Goal: Information Seeking & Learning: Learn about a topic

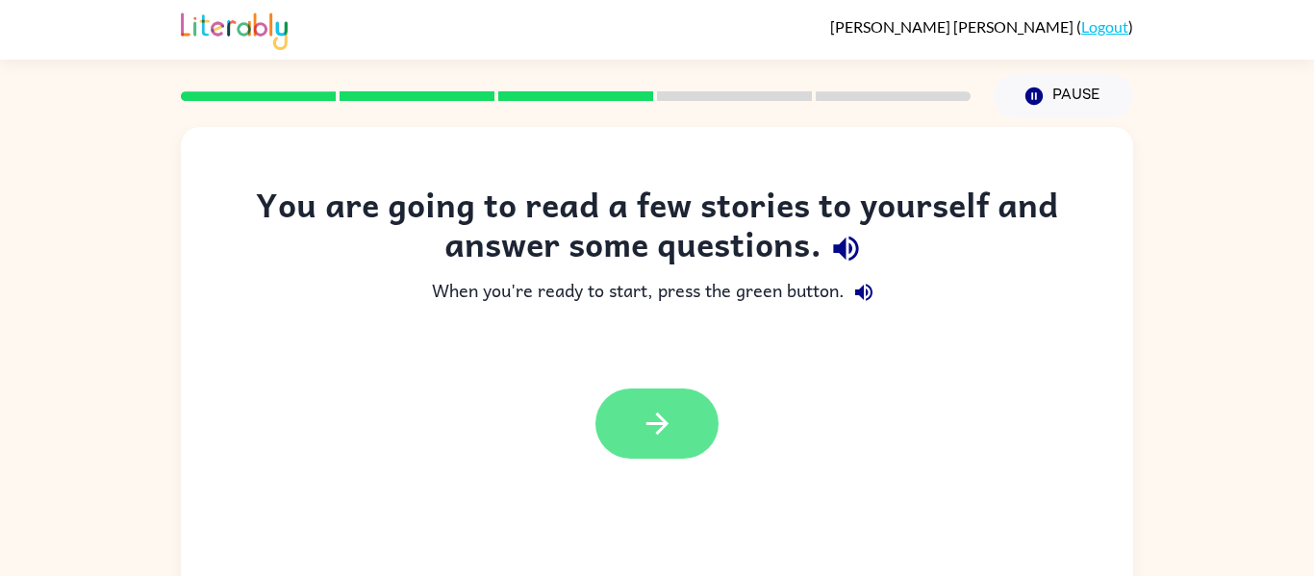
click at [699, 426] on button "button" at bounding box center [657, 424] width 123 height 70
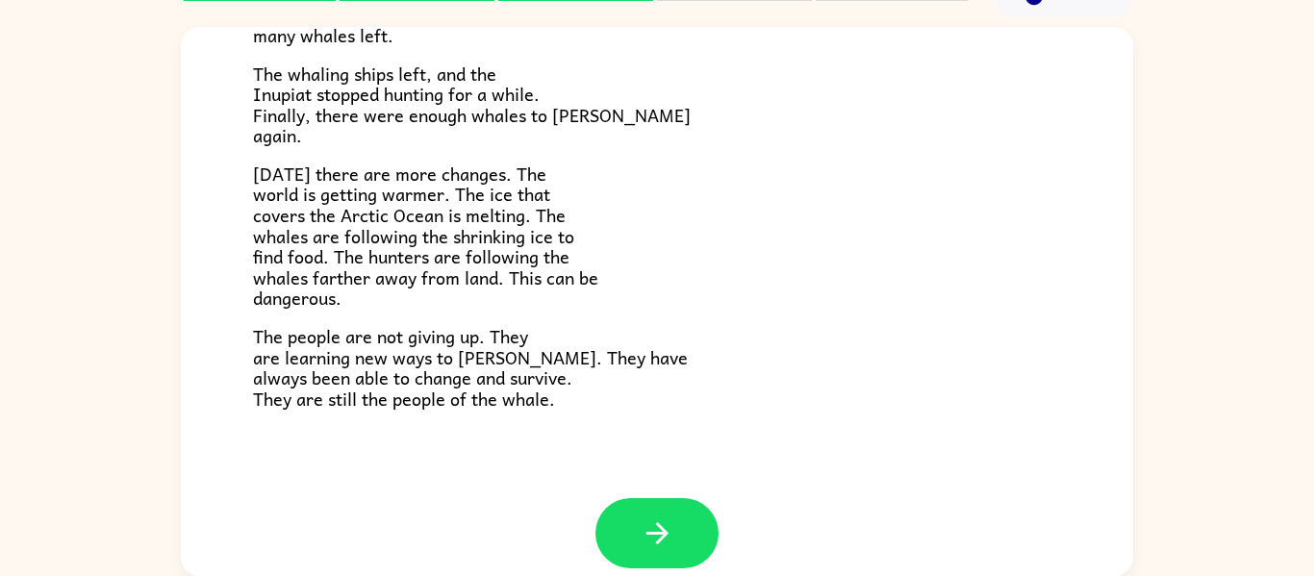
scroll to position [649, 0]
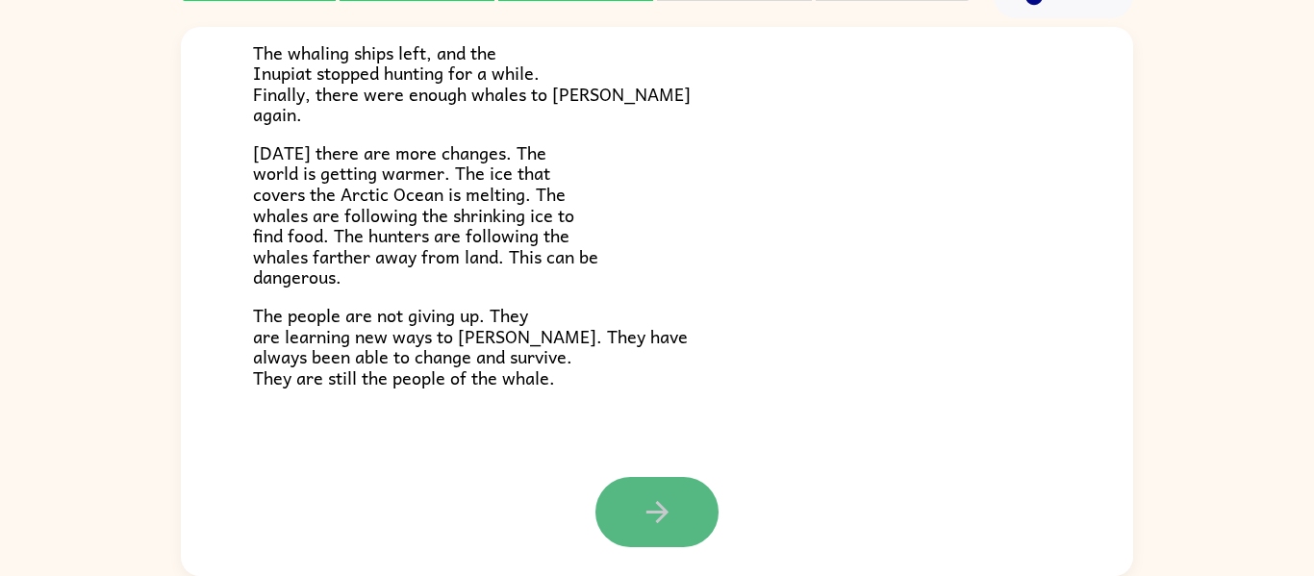
click at [707, 517] on button "button" at bounding box center [657, 512] width 123 height 70
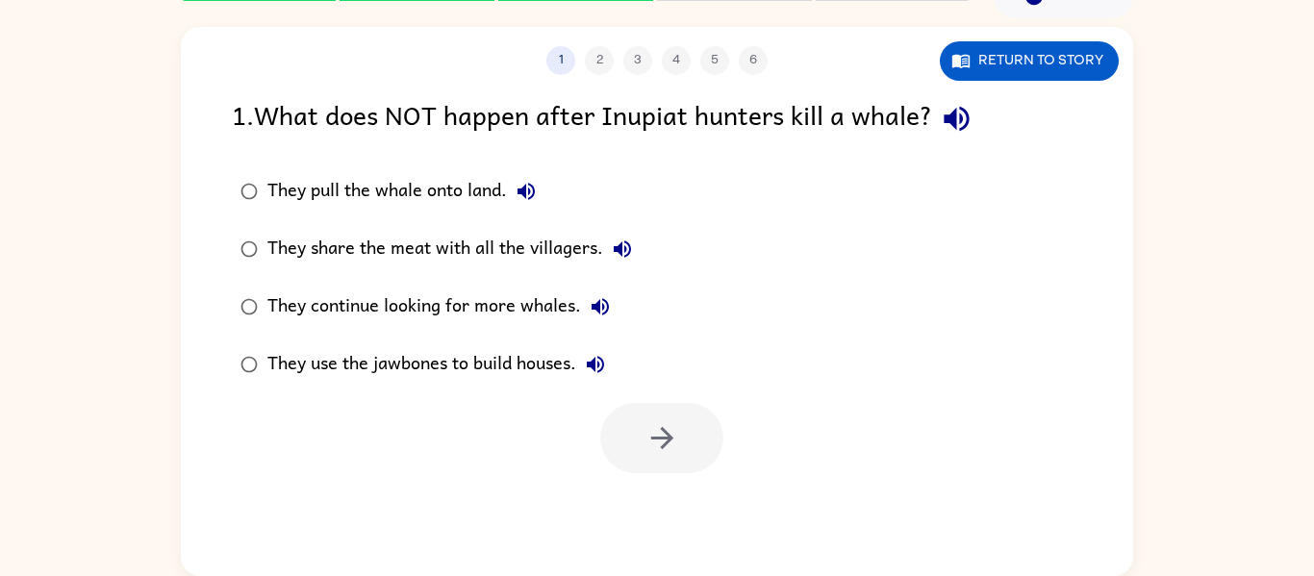
scroll to position [0, 0]
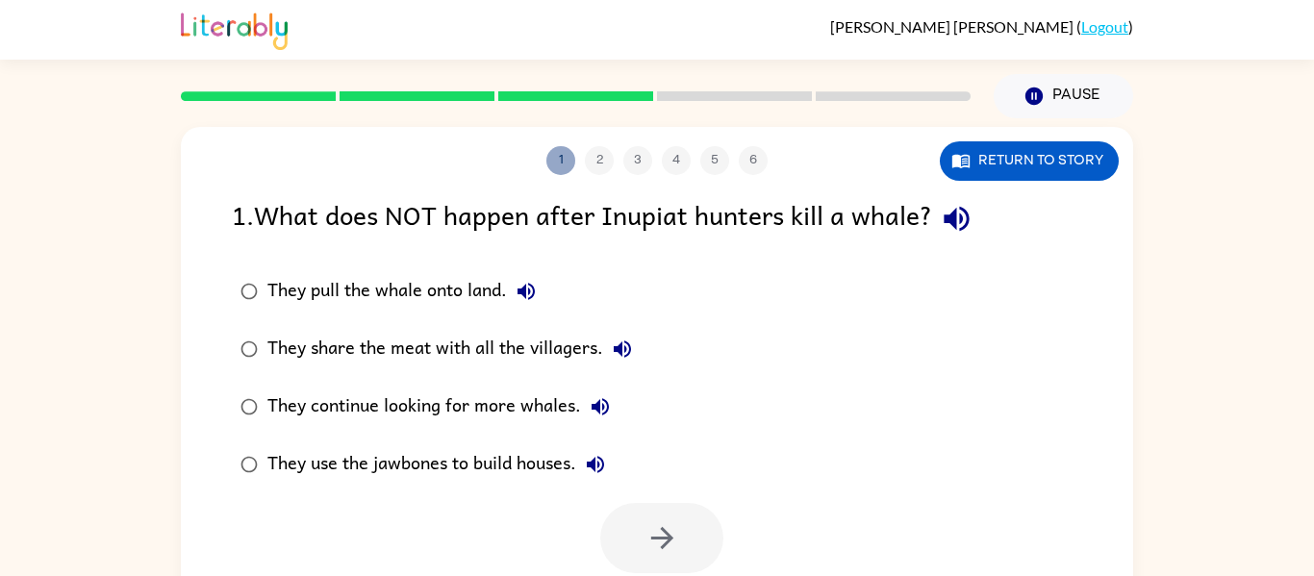
click at [561, 167] on button "1" at bounding box center [561, 160] width 29 height 29
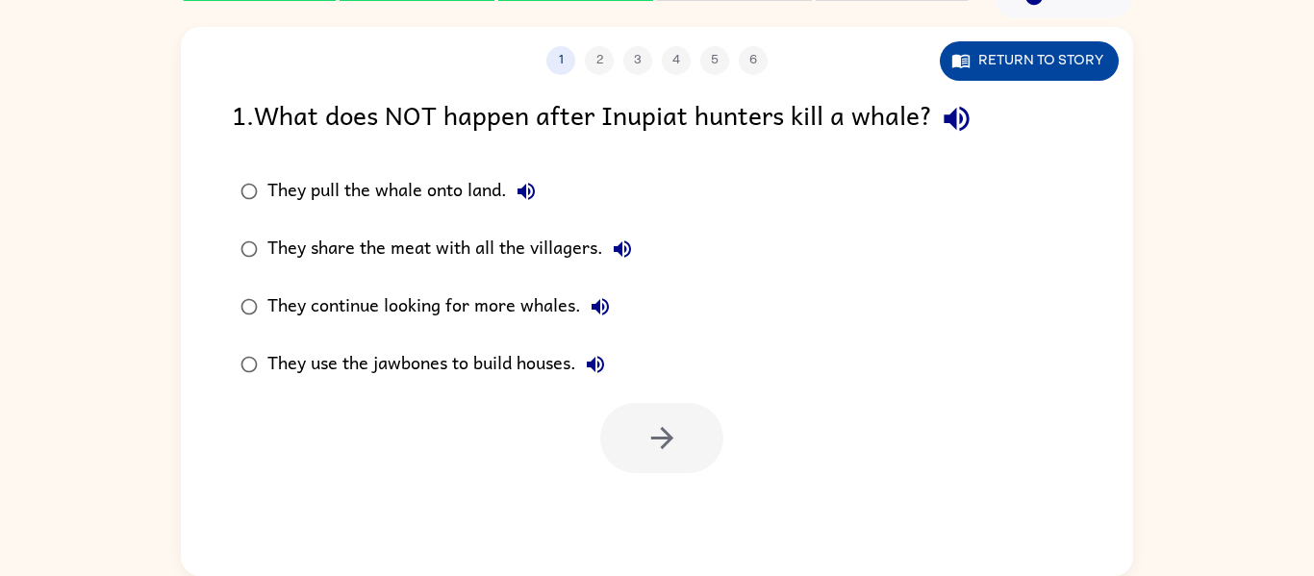
click at [978, 54] on button "Return to story" at bounding box center [1029, 60] width 179 height 39
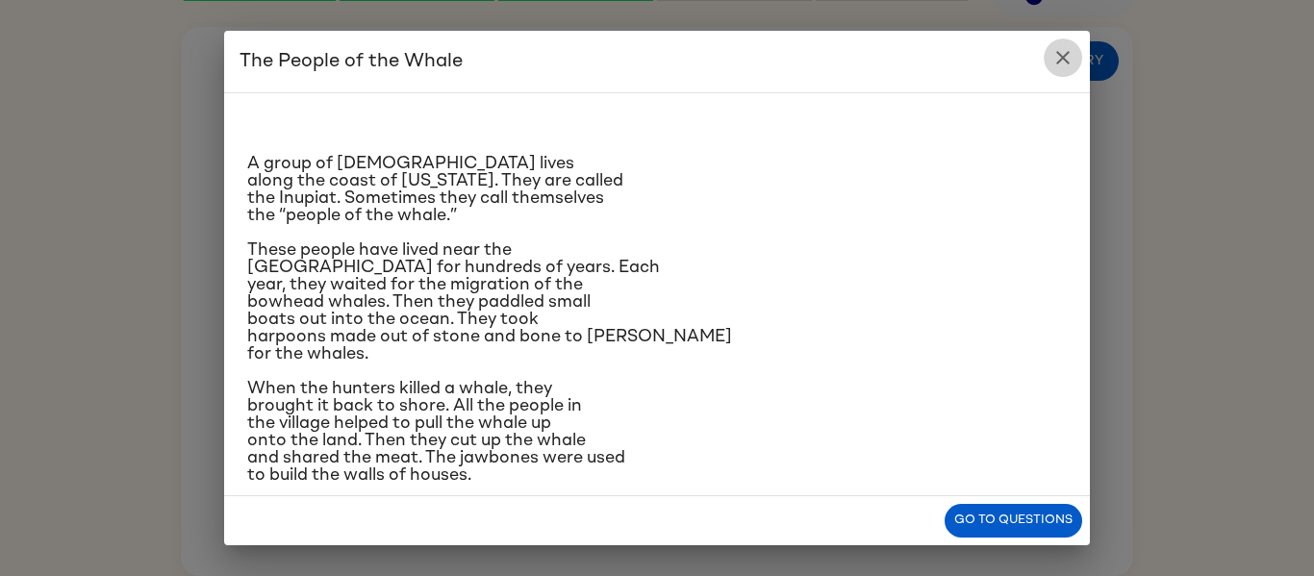
click at [1060, 50] on icon "close" at bounding box center [1063, 57] width 23 height 23
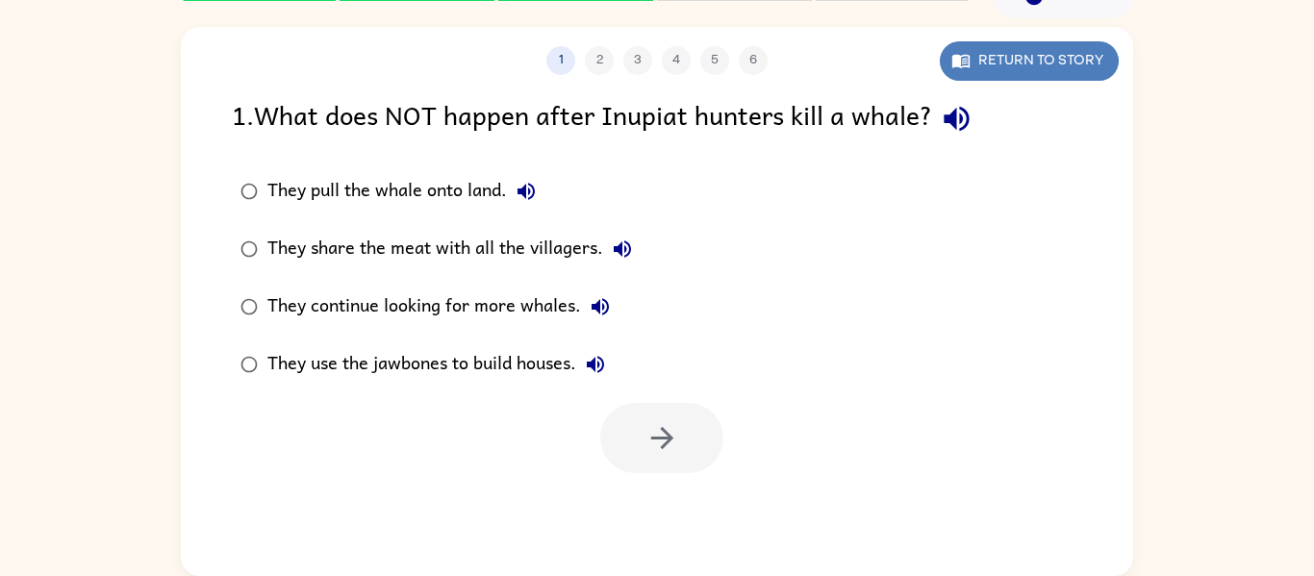
click at [1067, 51] on button "Return to story" at bounding box center [1029, 60] width 179 height 39
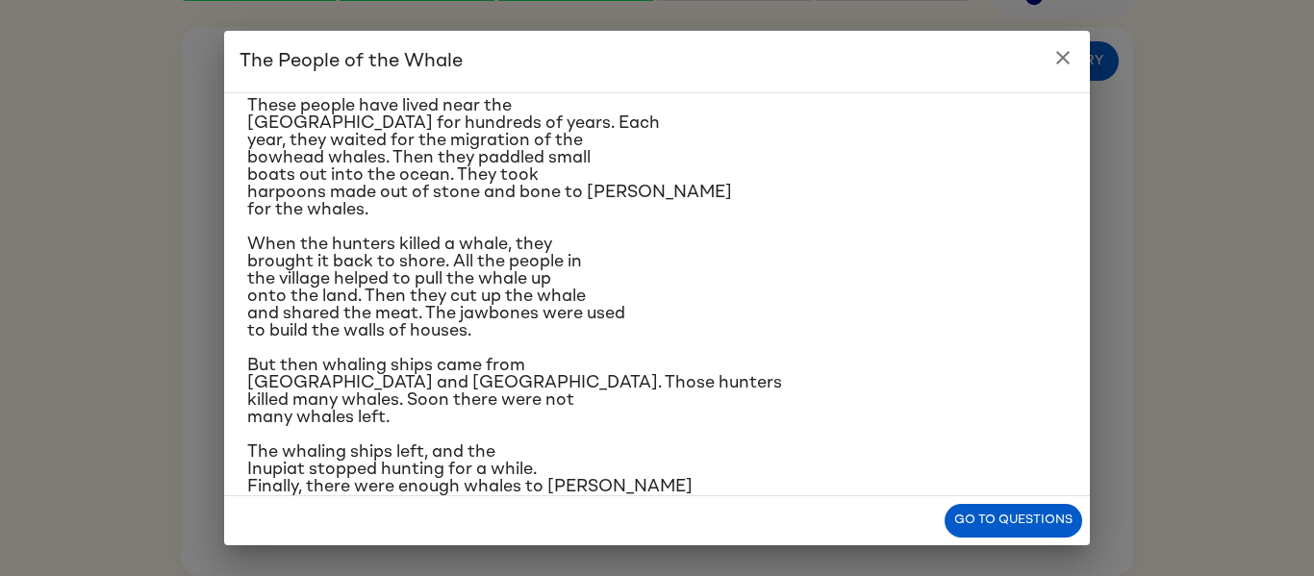
scroll to position [155, 0]
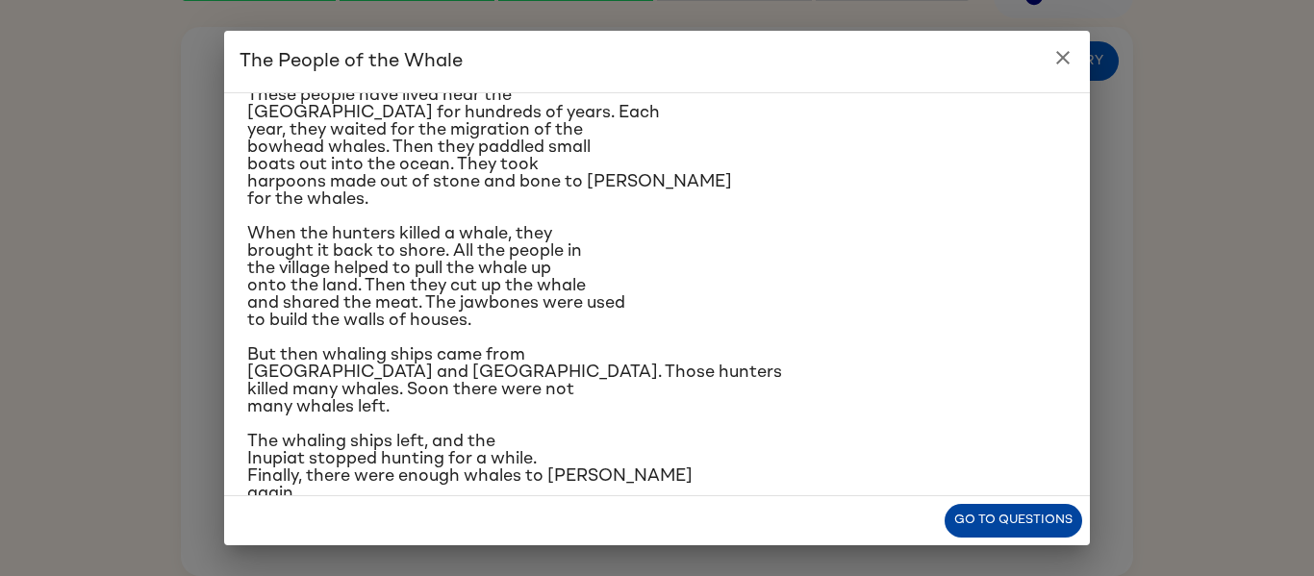
click at [976, 522] on button "Go to questions" at bounding box center [1014, 521] width 138 height 34
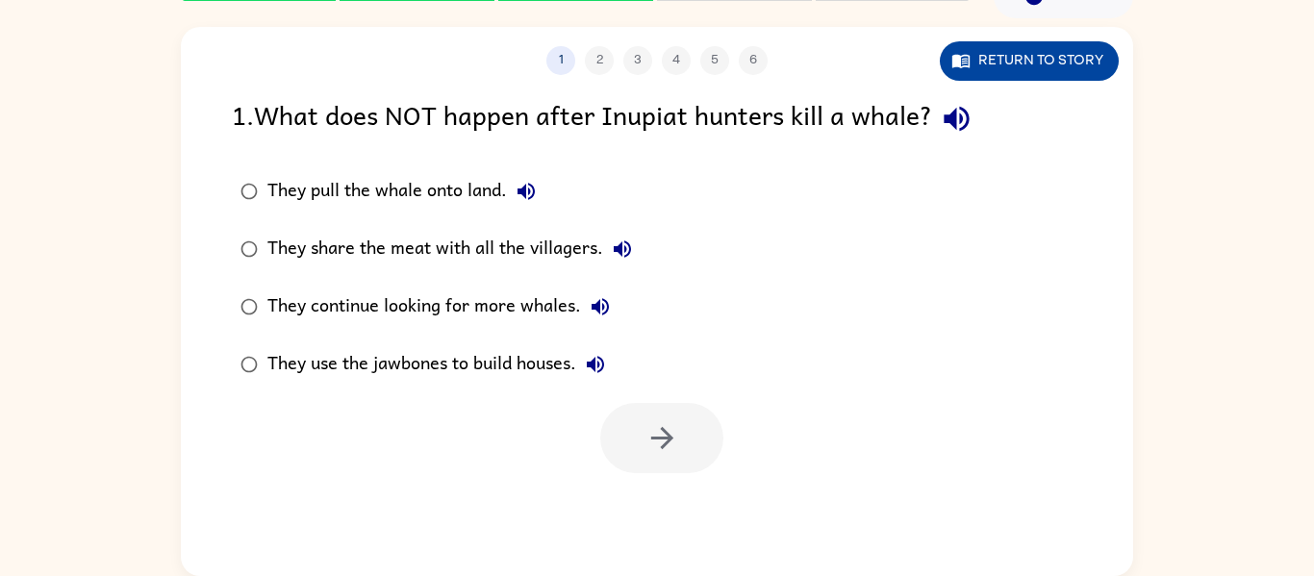
click at [1062, 61] on button "Return to story" at bounding box center [1029, 60] width 179 height 39
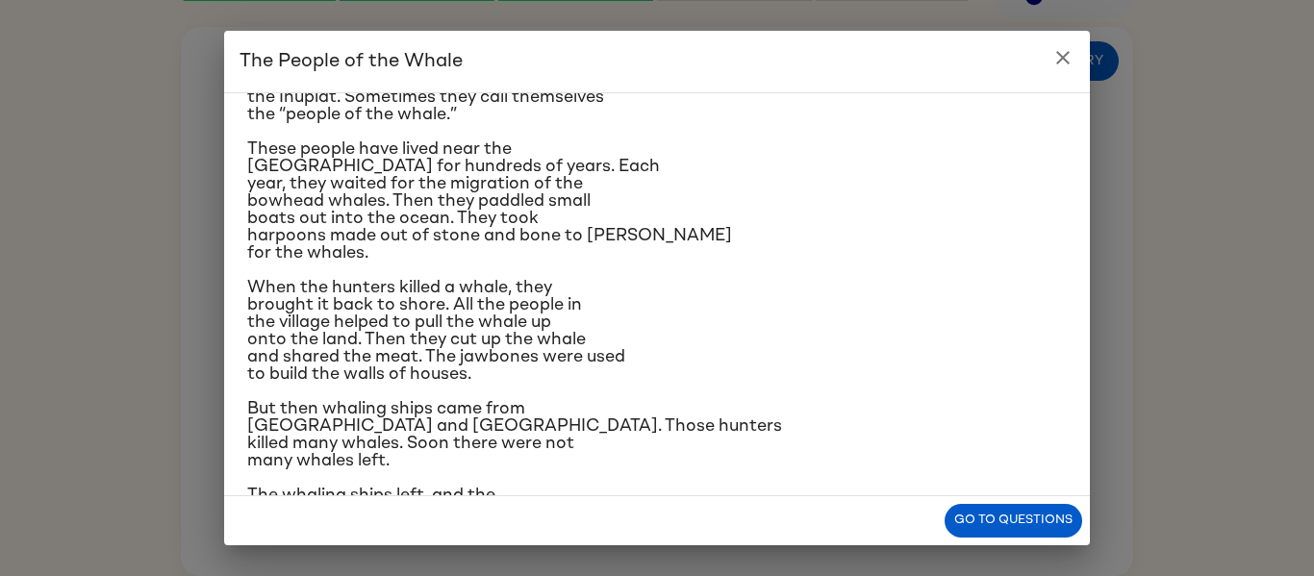
scroll to position [104, 0]
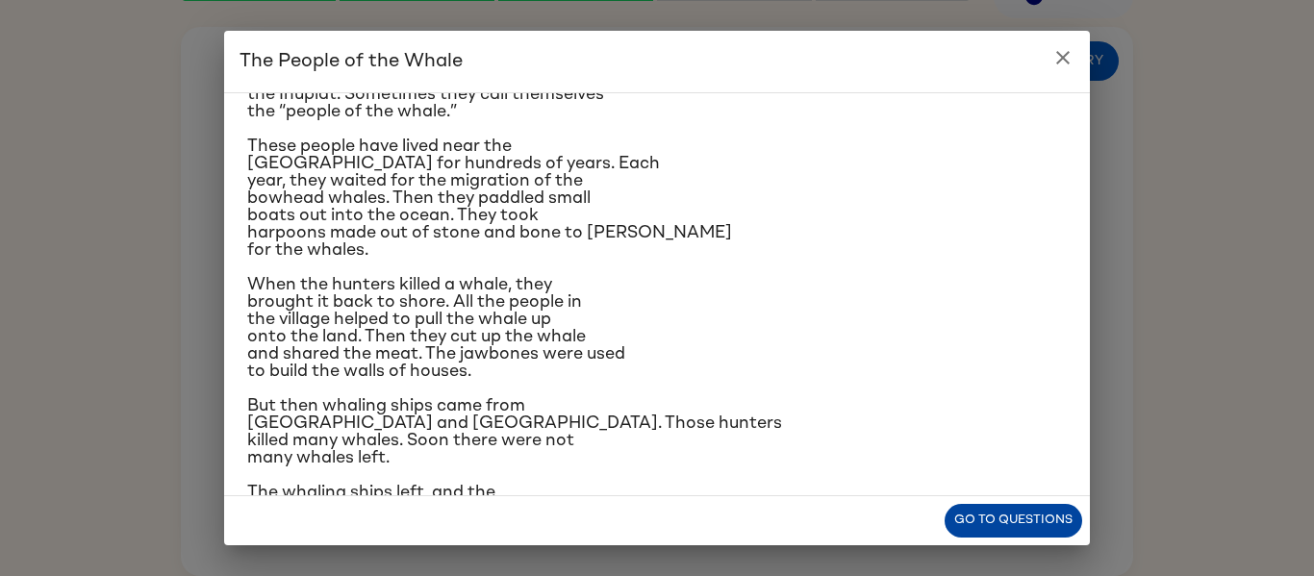
click at [981, 526] on button "Go to questions" at bounding box center [1014, 521] width 138 height 34
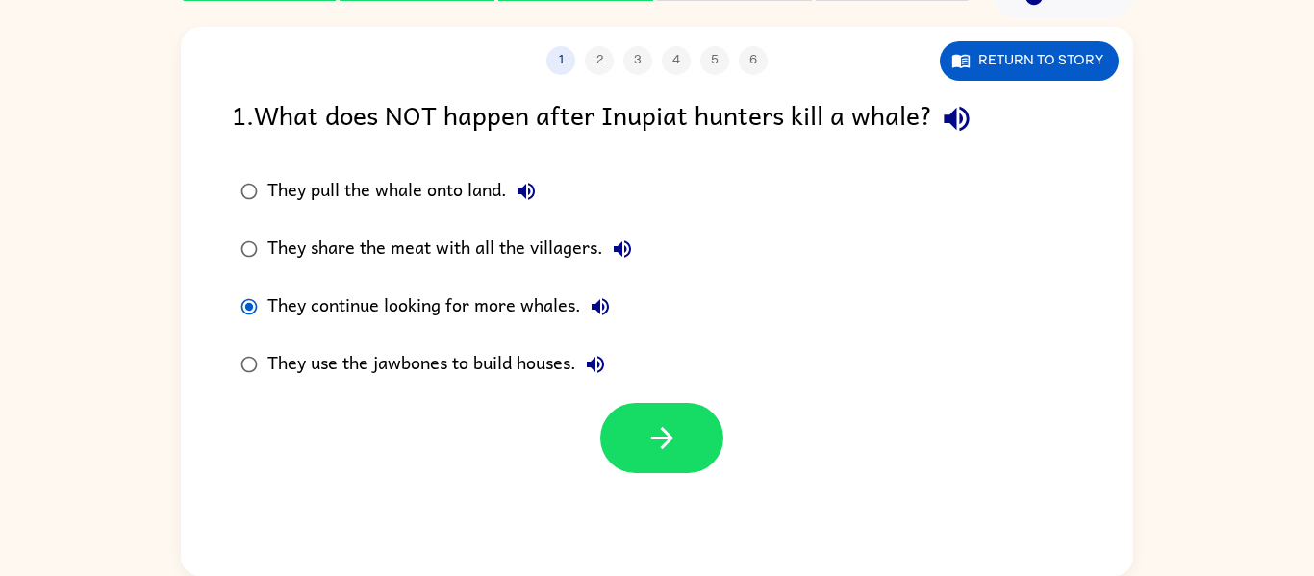
click at [725, 435] on div at bounding box center [657, 434] width 953 height 80
click at [609, 439] on button "button" at bounding box center [661, 438] width 123 height 70
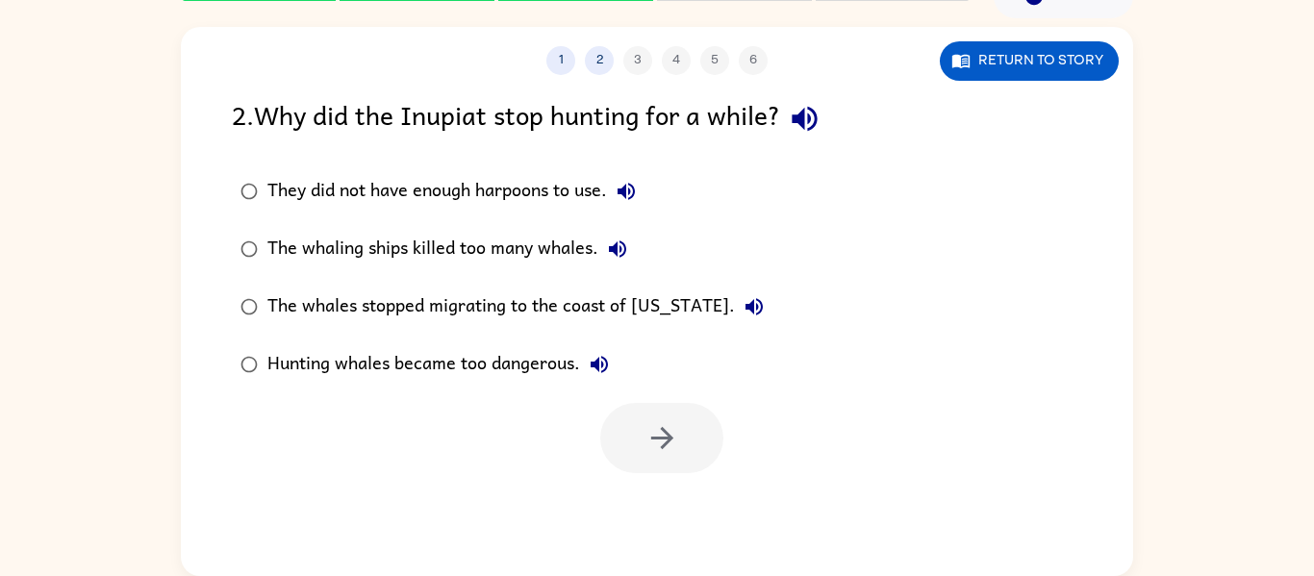
scroll to position [0, 0]
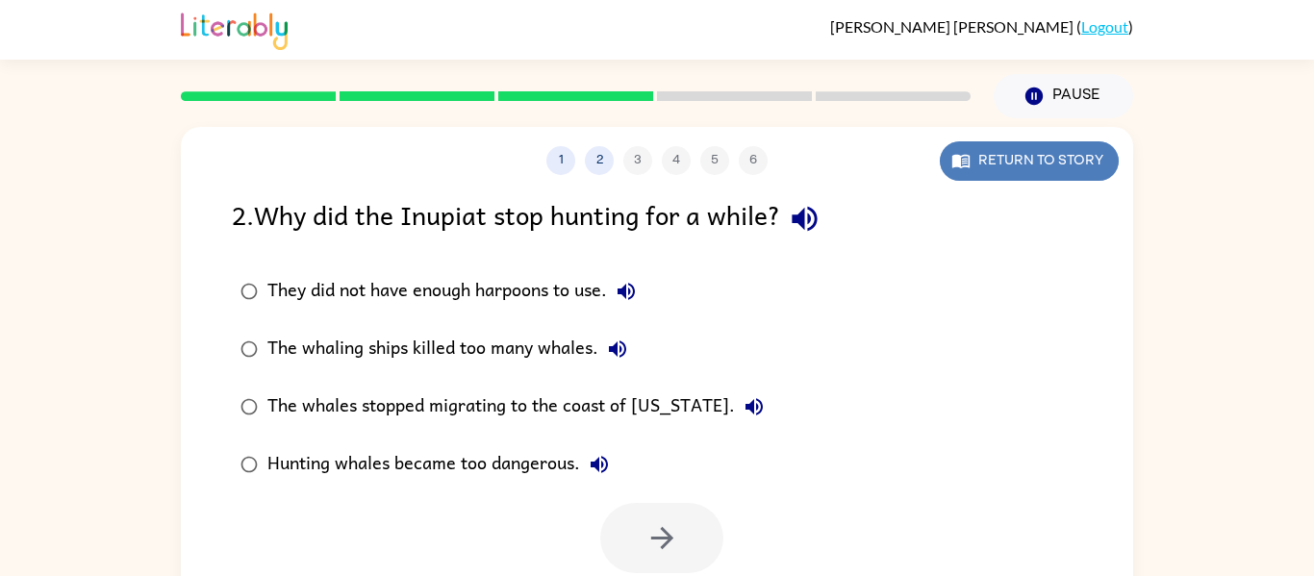
click at [1063, 153] on button "Return to story" at bounding box center [1029, 160] width 179 height 39
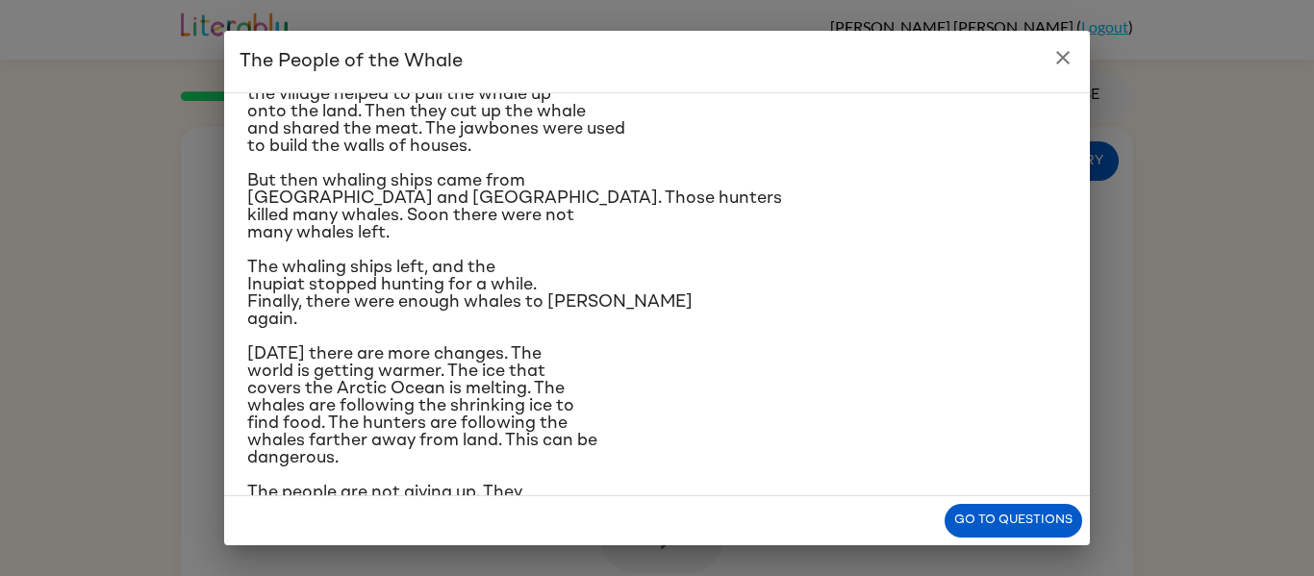
scroll to position [335, 0]
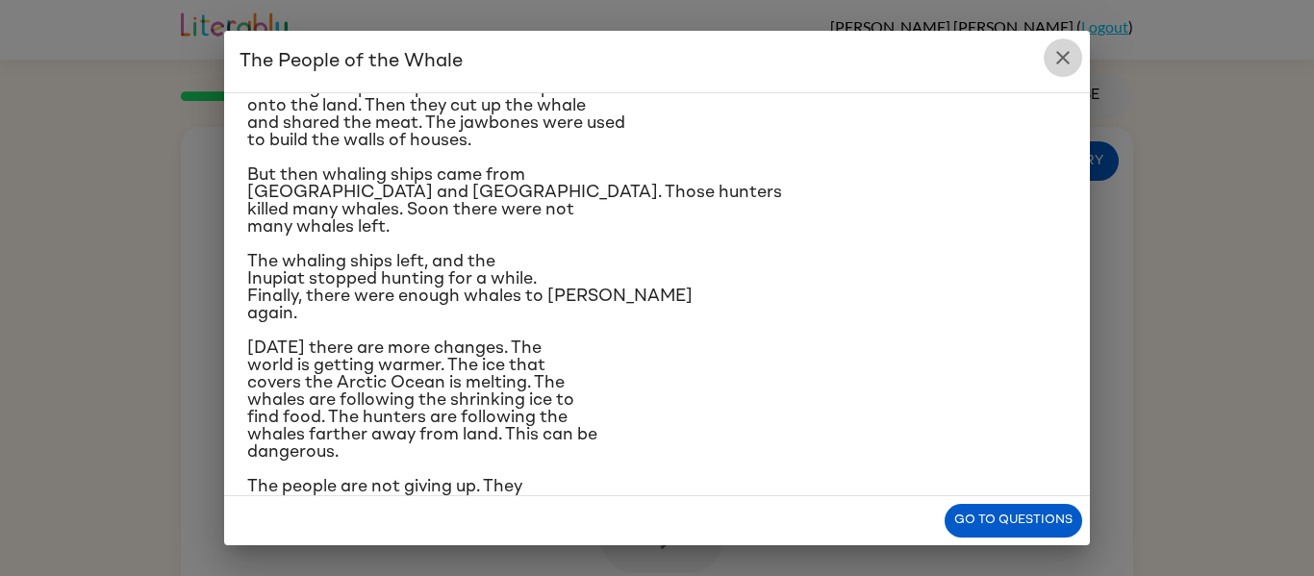
click at [1073, 48] on icon "close" at bounding box center [1063, 57] width 23 height 23
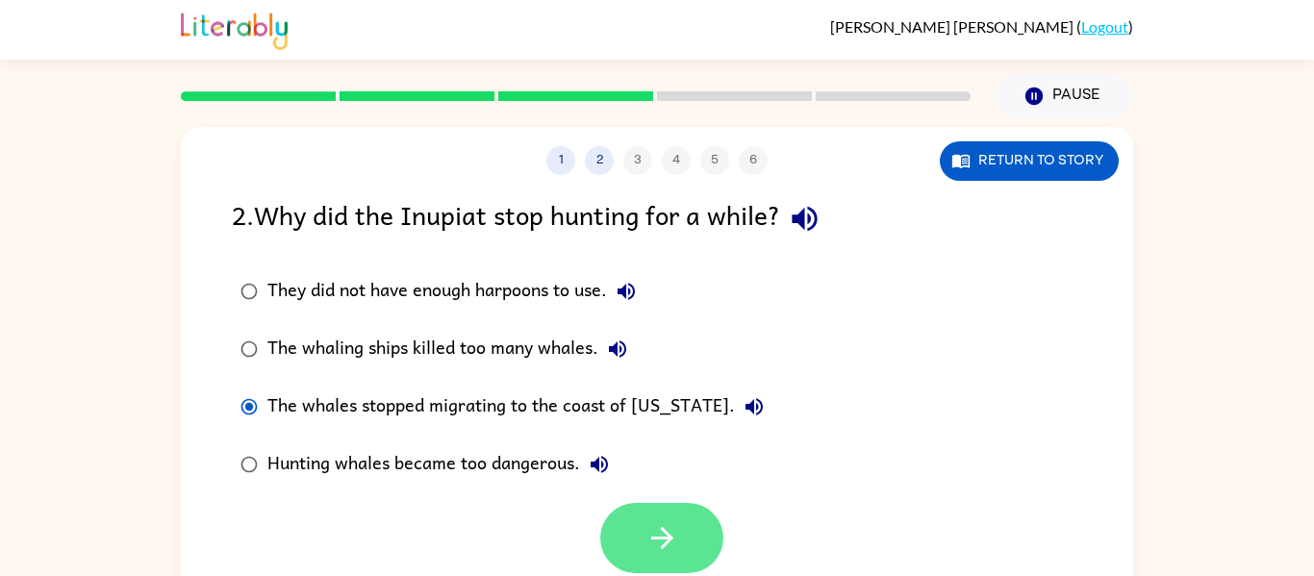
click at [690, 527] on button "button" at bounding box center [661, 538] width 123 height 70
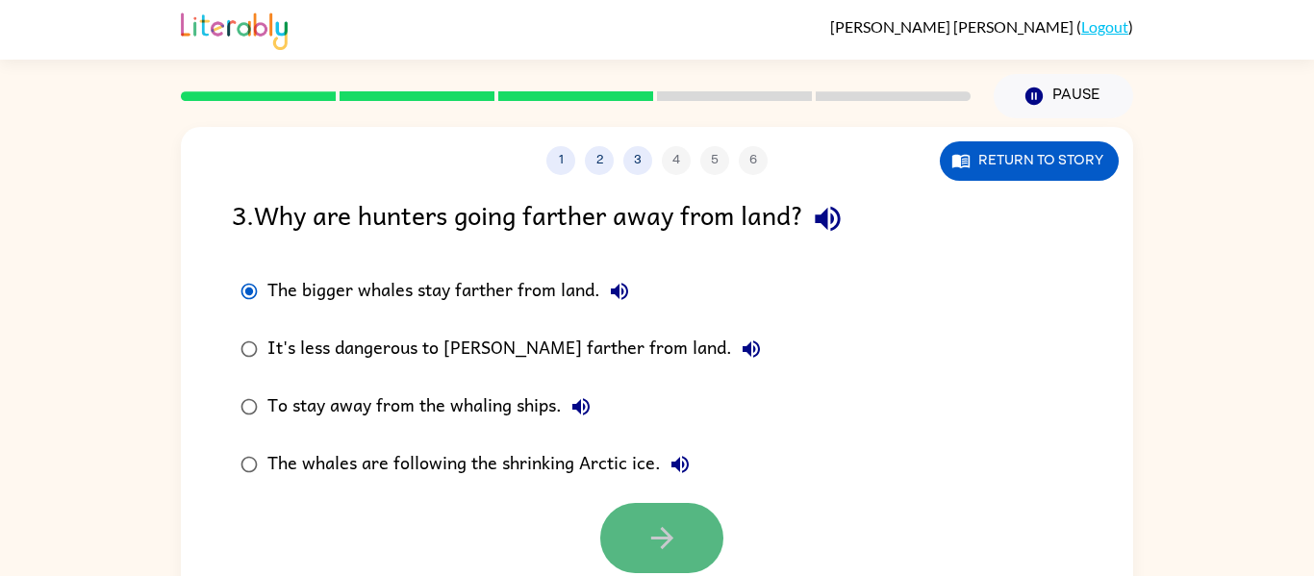
click at [608, 535] on button "button" at bounding box center [661, 538] width 123 height 70
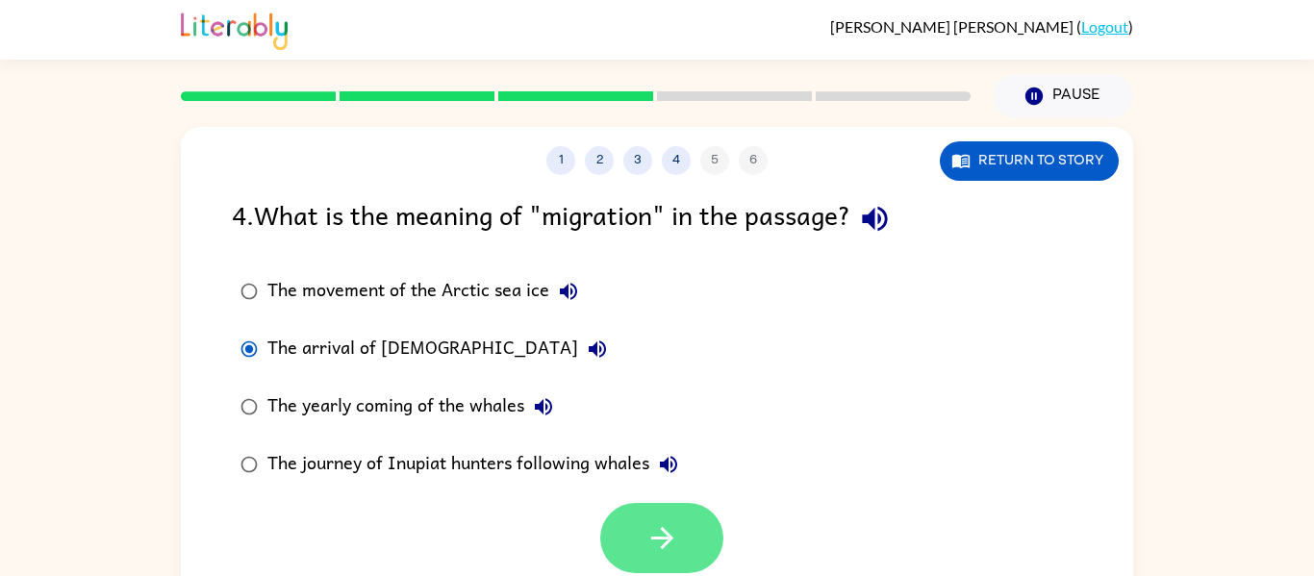
click at [640, 548] on button "button" at bounding box center [661, 538] width 123 height 70
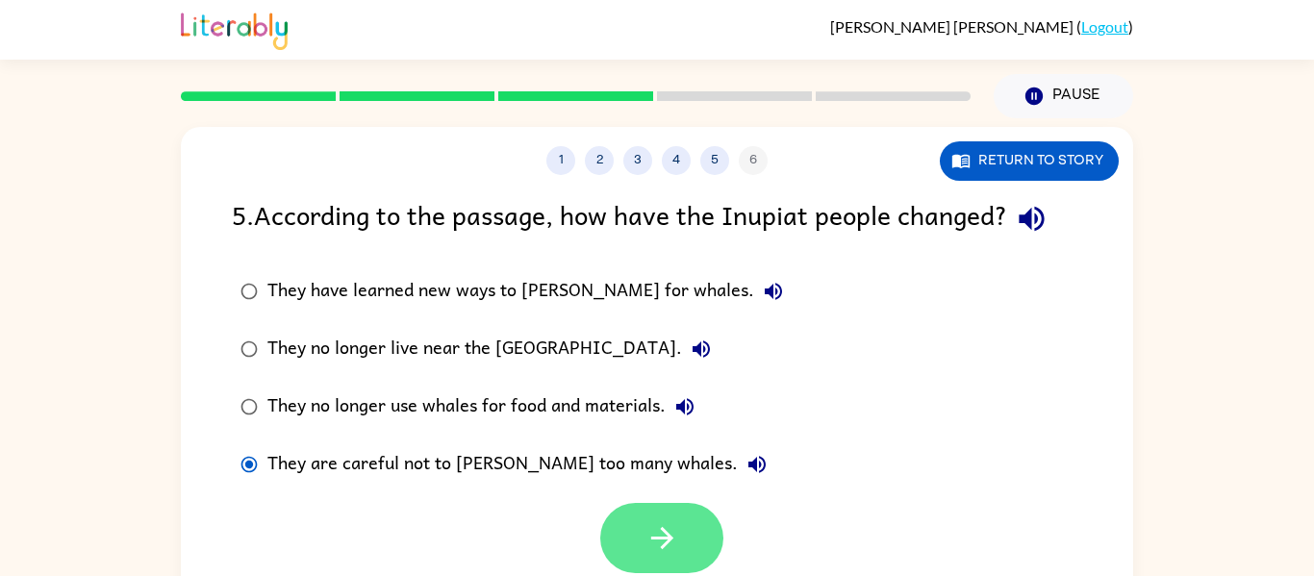
click at [637, 543] on button "button" at bounding box center [661, 538] width 123 height 70
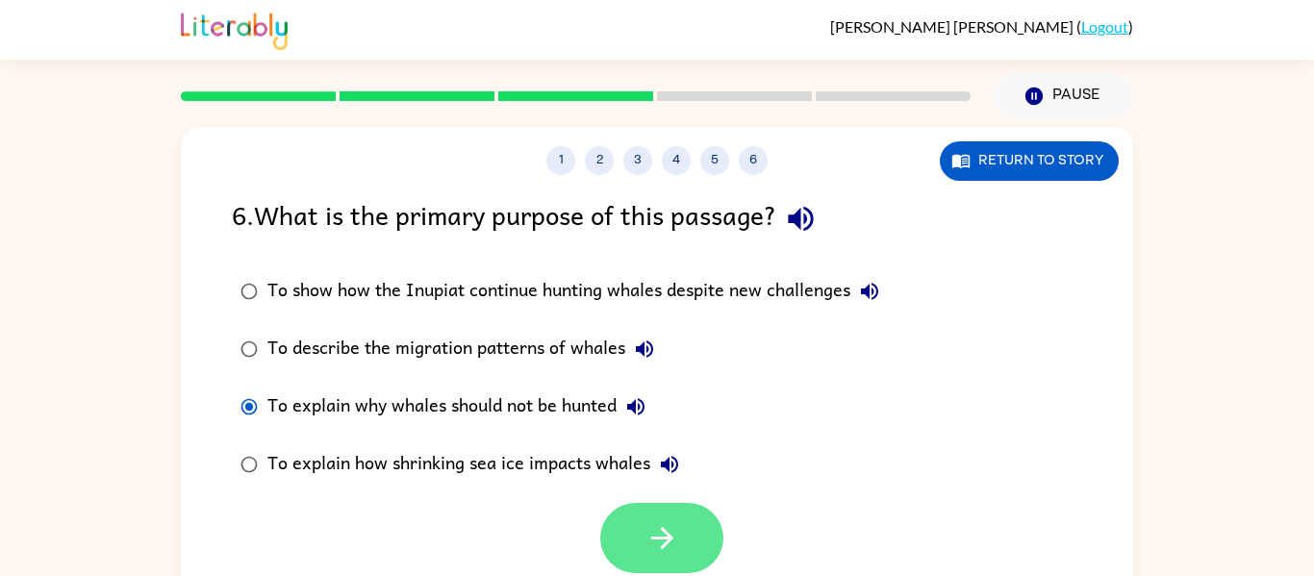
click at [640, 544] on button "button" at bounding box center [661, 538] width 123 height 70
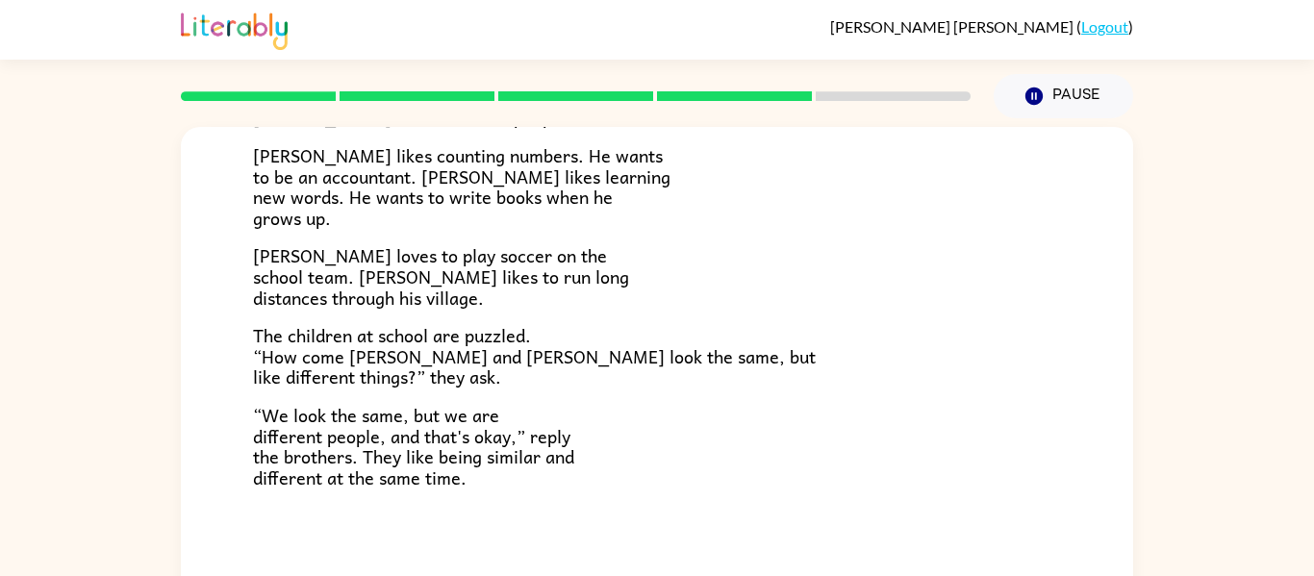
scroll to position [100, 0]
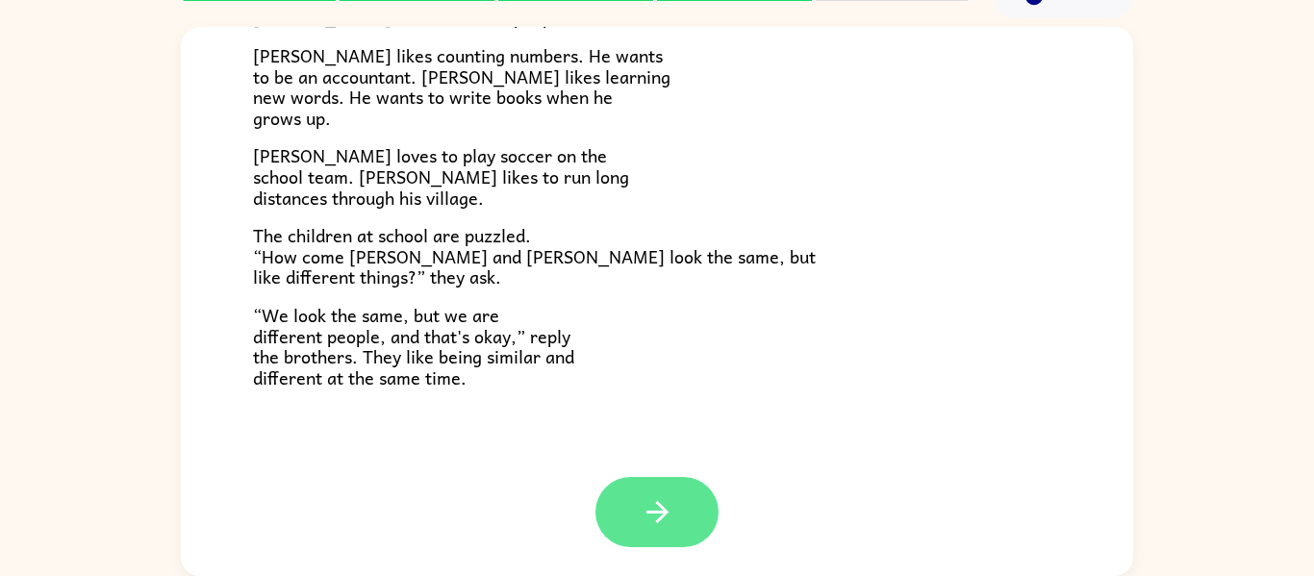
click at [677, 522] on button "button" at bounding box center [657, 512] width 123 height 70
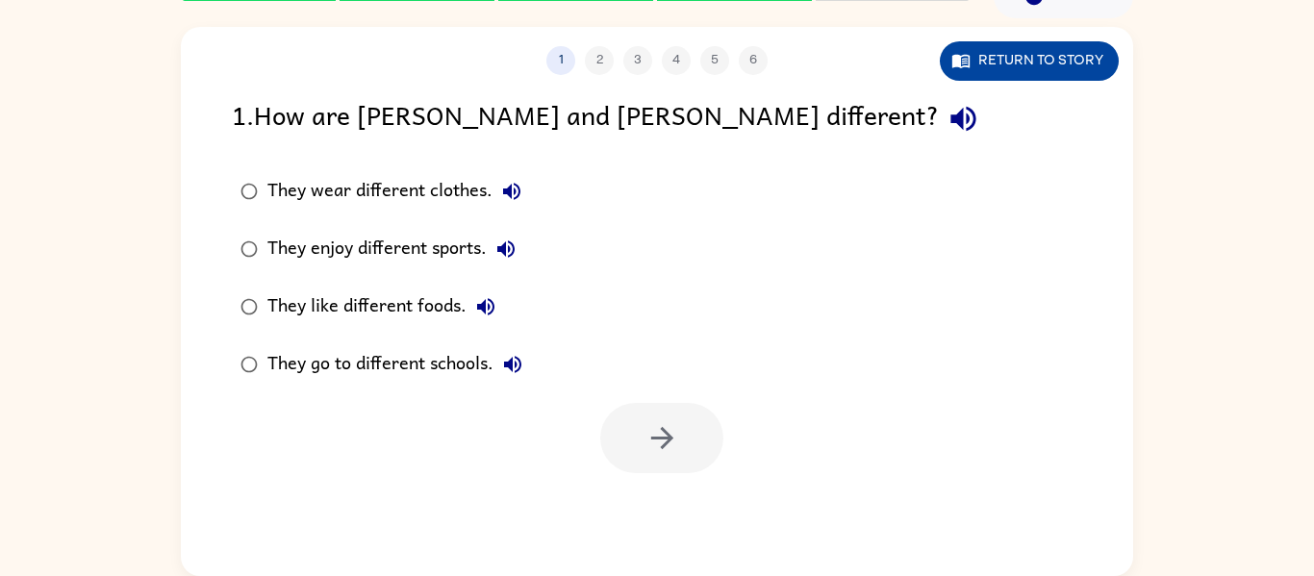
click at [1006, 68] on button "Return to story" at bounding box center [1029, 60] width 179 height 39
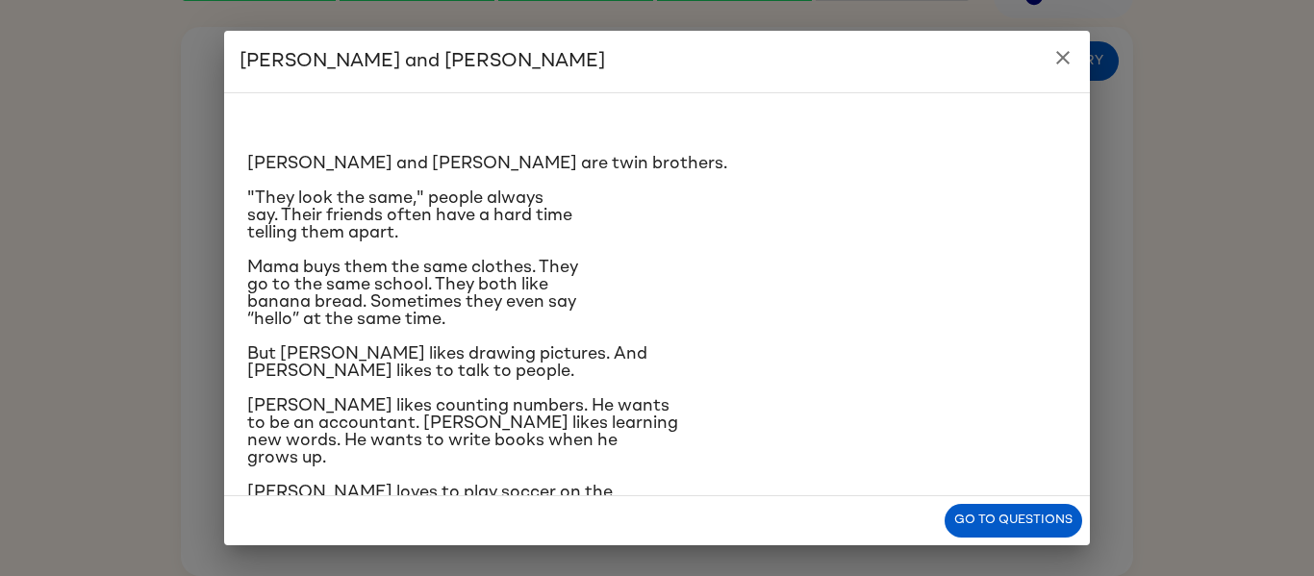
scroll to position [229, 0]
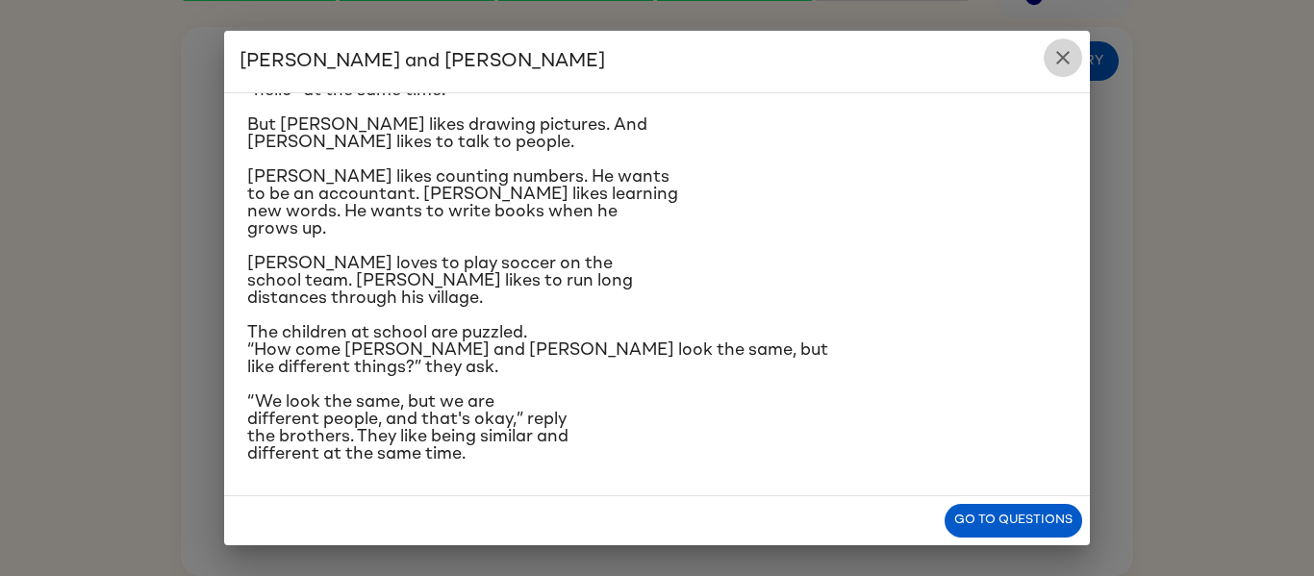
click at [1073, 64] on icon "close" at bounding box center [1063, 57] width 23 height 23
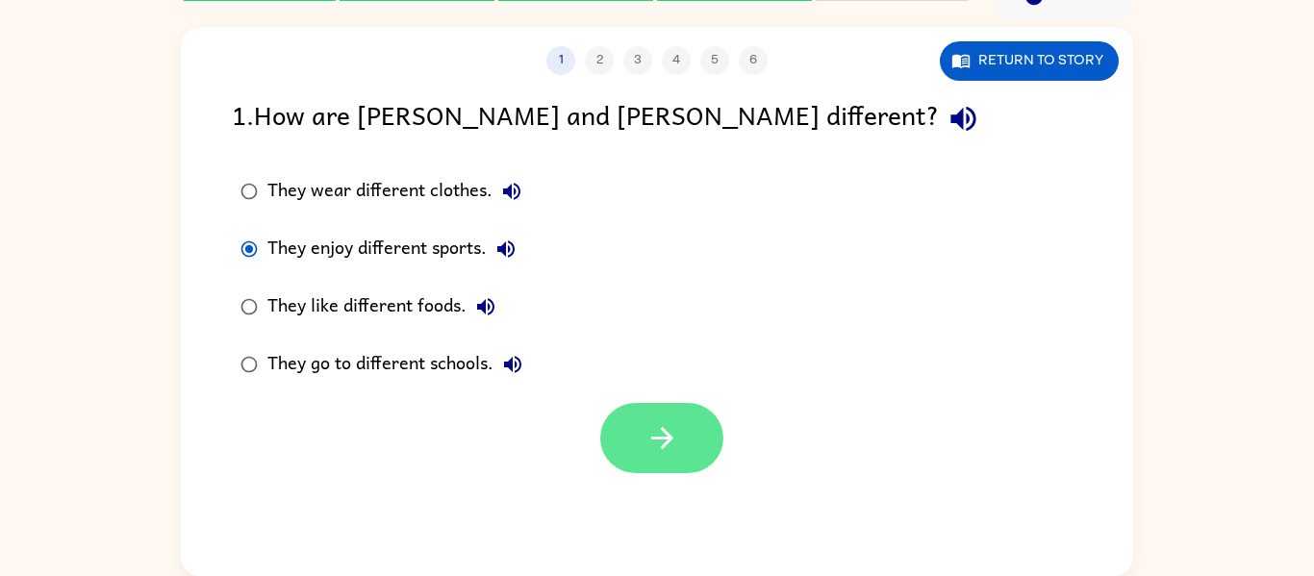
click at [675, 403] on button "button" at bounding box center [661, 438] width 123 height 70
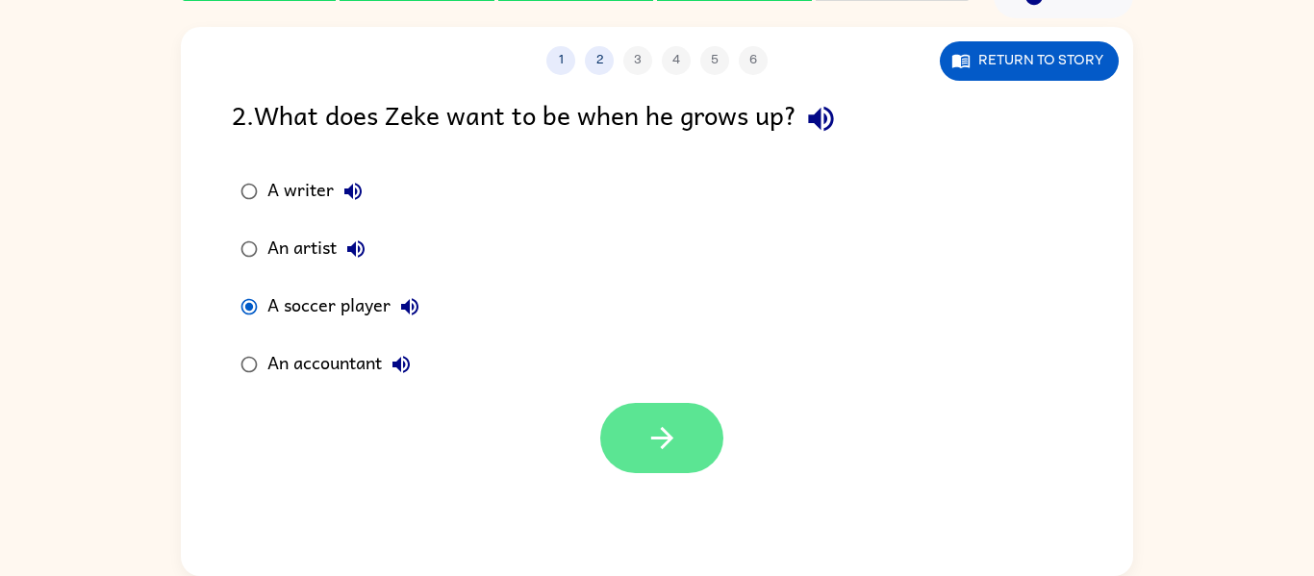
click at [666, 434] on icon "button" at bounding box center [661, 438] width 22 height 22
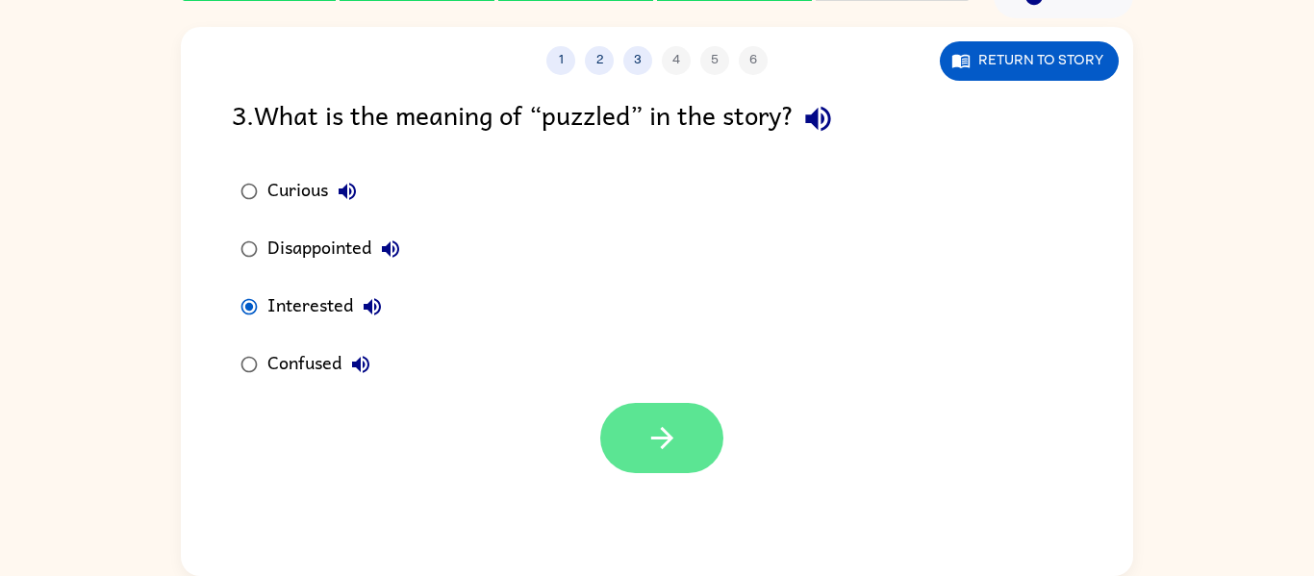
click at [667, 446] on icon "button" at bounding box center [663, 438] width 34 height 34
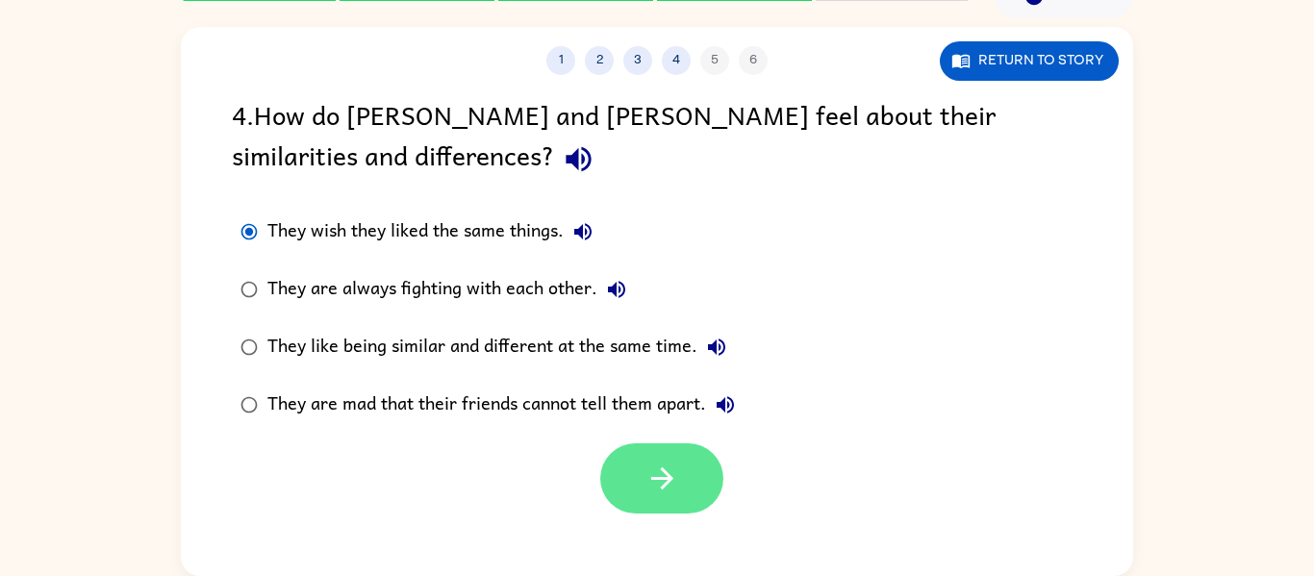
click at [642, 492] on button "button" at bounding box center [661, 479] width 123 height 70
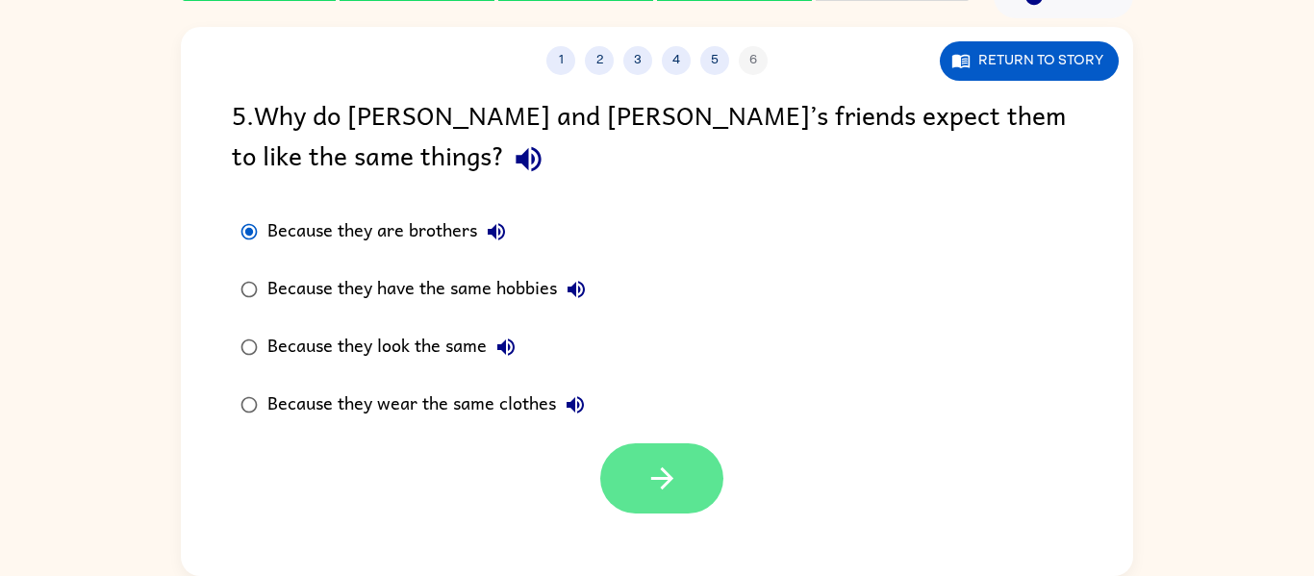
click at [650, 485] on icon "button" at bounding box center [663, 479] width 34 height 34
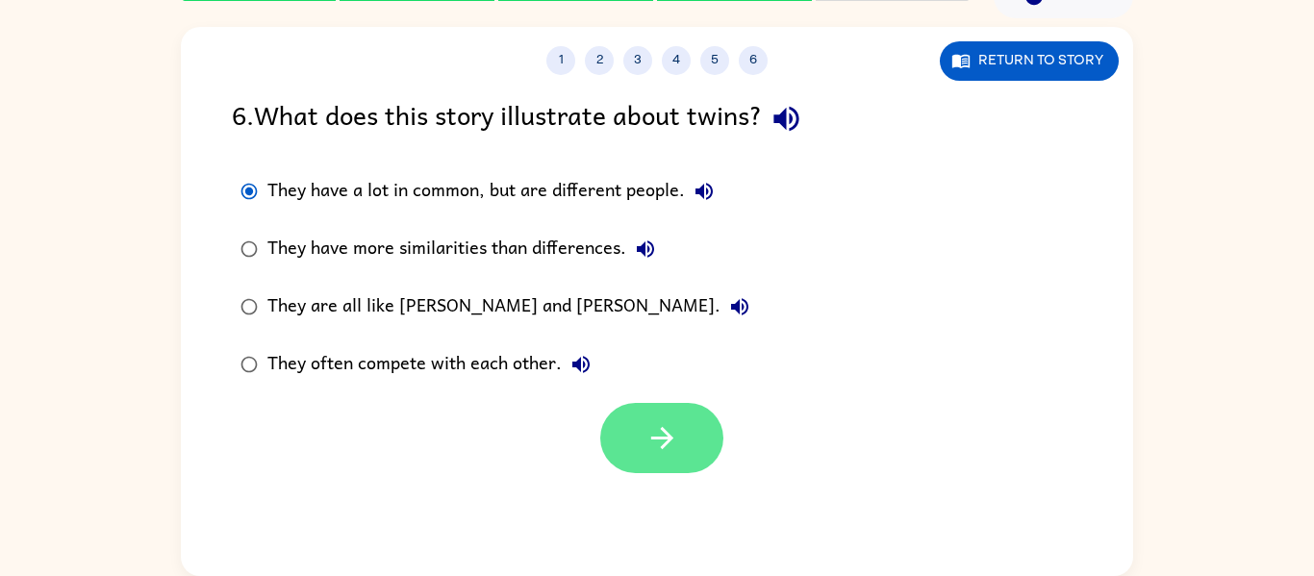
click at [686, 445] on button "button" at bounding box center [661, 438] width 123 height 70
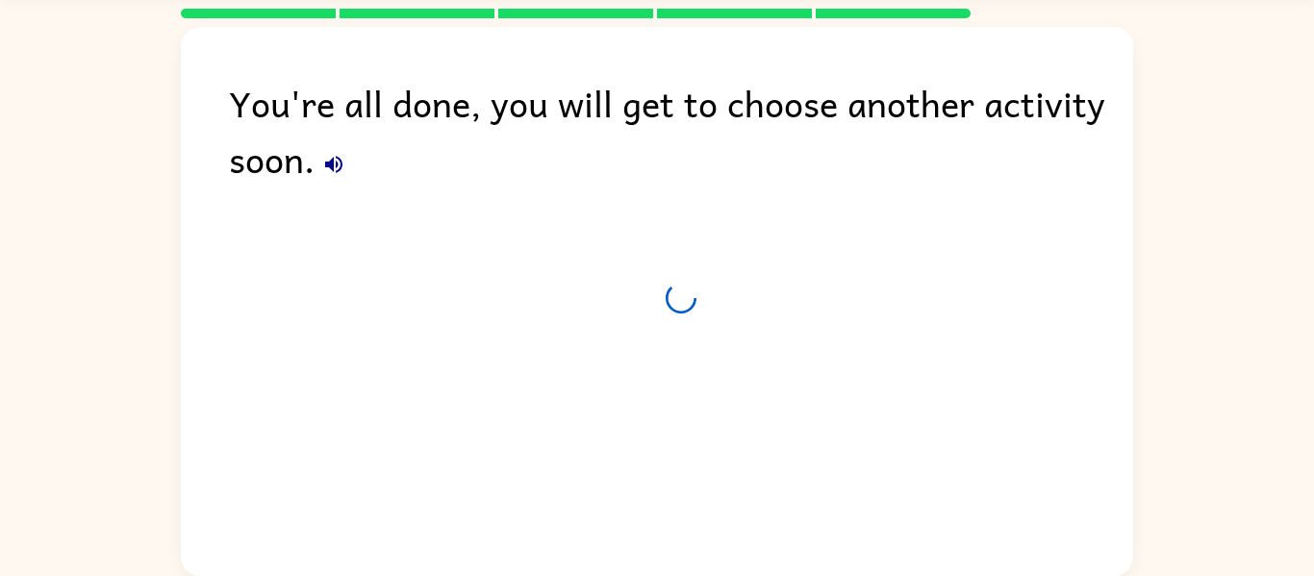
scroll to position [65, 0]
